Goal: Information Seeking & Learning: Learn about a topic

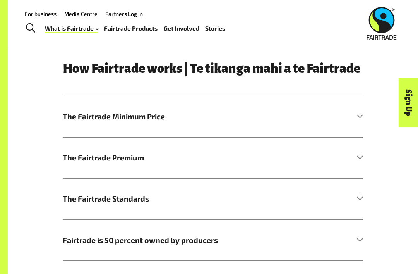
scroll to position [293, 0]
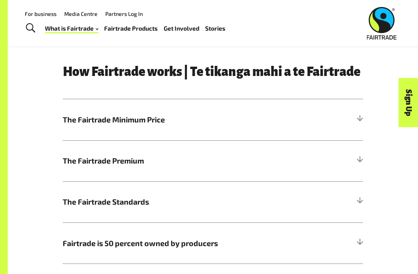
click at [320, 121] on h5 "The Fairtrade Minimum Price" at bounding box center [213, 119] width 301 height 41
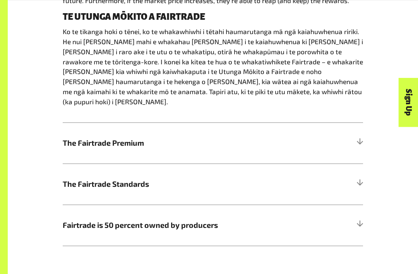
scroll to position [478, 0]
click at [166, 218] on h5 "Fairtrade is 50 percent owned by producers" at bounding box center [213, 225] width 301 height 41
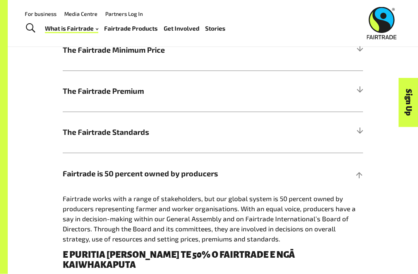
scroll to position [358, 0]
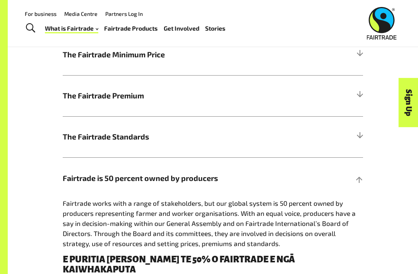
click at [351, 178] on h5 "Fairtrade is 50 percent owned by producers" at bounding box center [213, 177] width 301 height 41
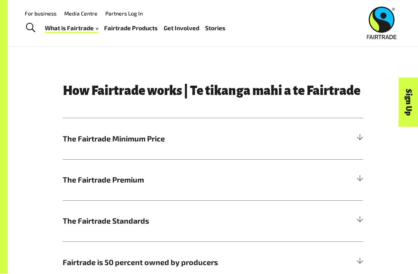
click at [361, 136] on div at bounding box center [359, 139] width 7 height 7
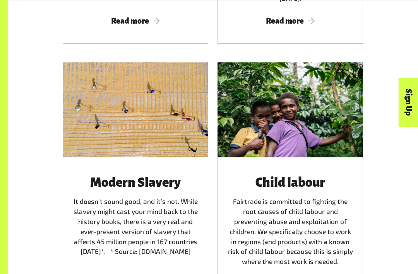
scroll to position [1112, 0]
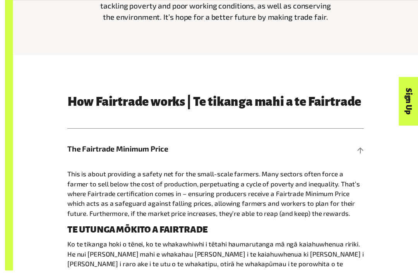
scroll to position [277, 0]
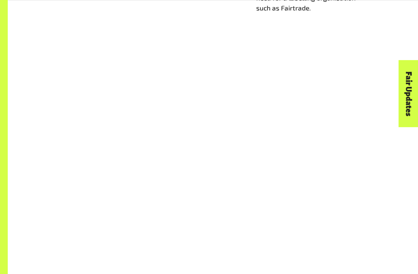
scroll to position [531, 0]
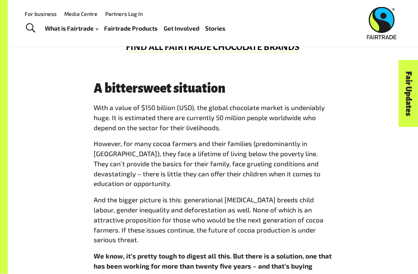
scroll to position [495, 0]
